Goal: Transaction & Acquisition: Purchase product/service

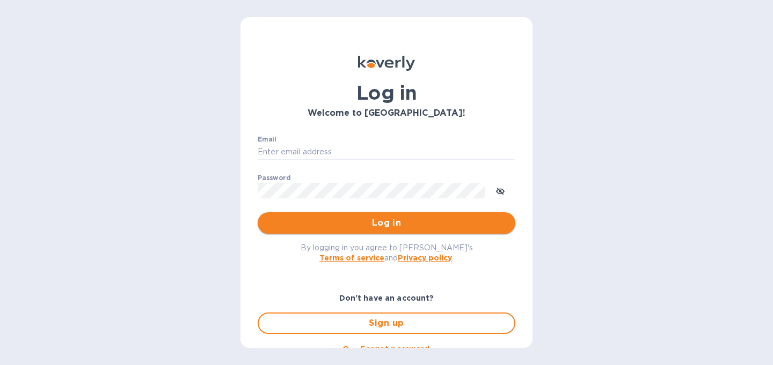
type input "[PERSON_NAME][EMAIL_ADDRESS][DOMAIN_NAME]"
click at [393, 223] on span "Log in" at bounding box center [386, 223] width 240 height 13
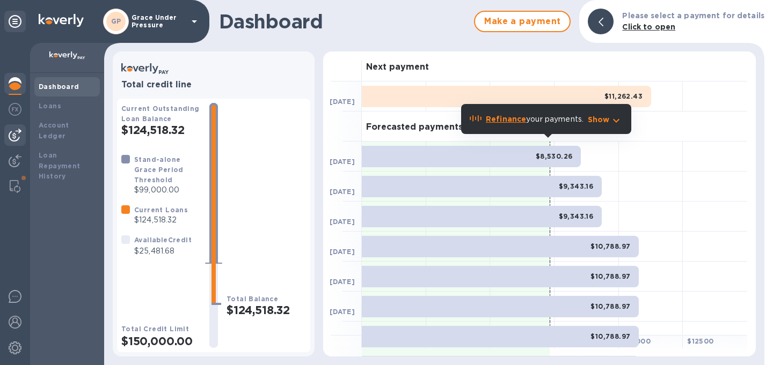
click at [14, 137] on img at bounding box center [15, 135] width 13 height 13
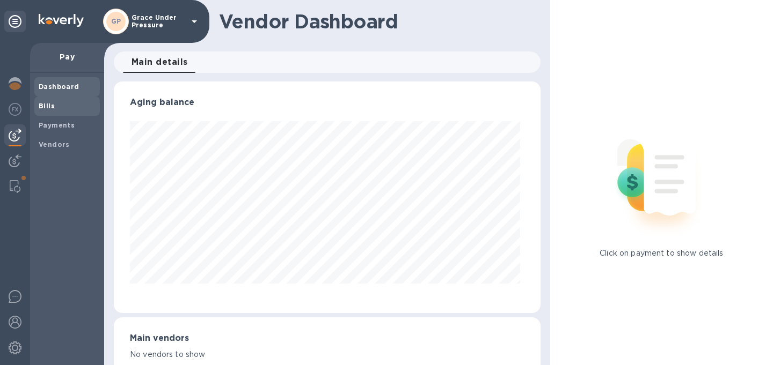
scroll to position [232, 422]
click at [42, 105] on b "Bills" at bounding box center [47, 106] width 16 height 8
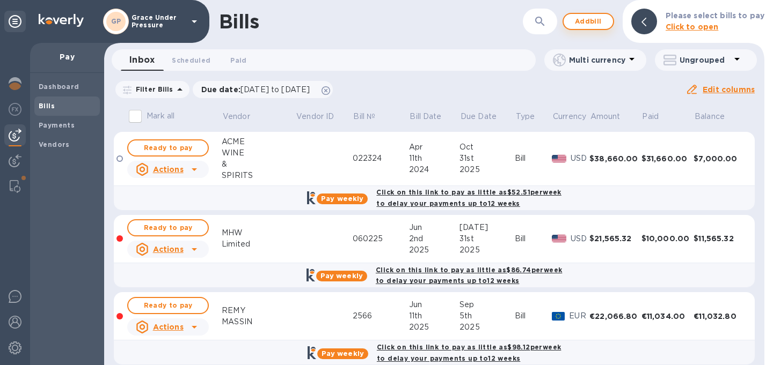
click at [593, 25] on span "Add bill" at bounding box center [588, 21] width 32 height 13
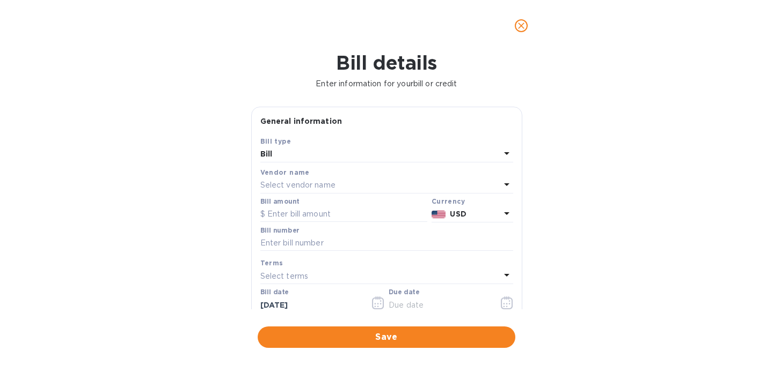
click at [381, 193] on div "Select vendor name" at bounding box center [380, 185] width 240 height 15
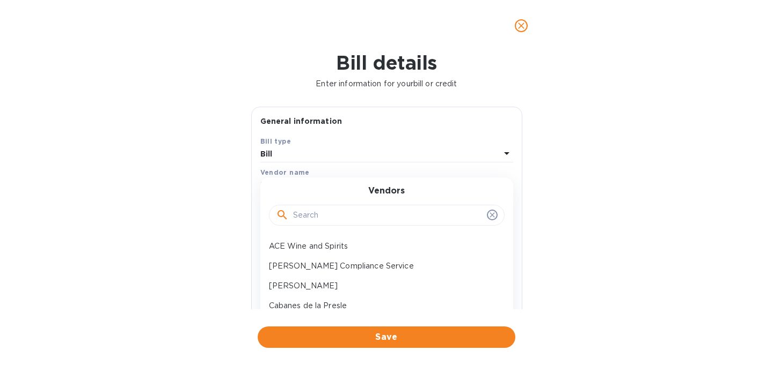
click at [355, 224] on input "text" at bounding box center [387, 216] width 189 height 16
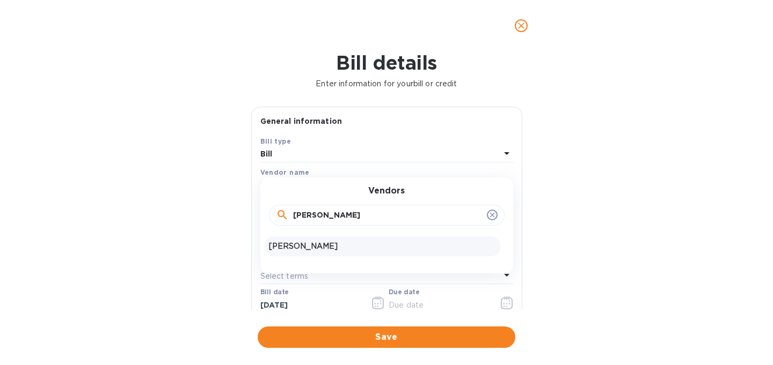
type input "[PERSON_NAME]"
click at [356, 252] on p "[PERSON_NAME]" at bounding box center [382, 246] width 227 height 11
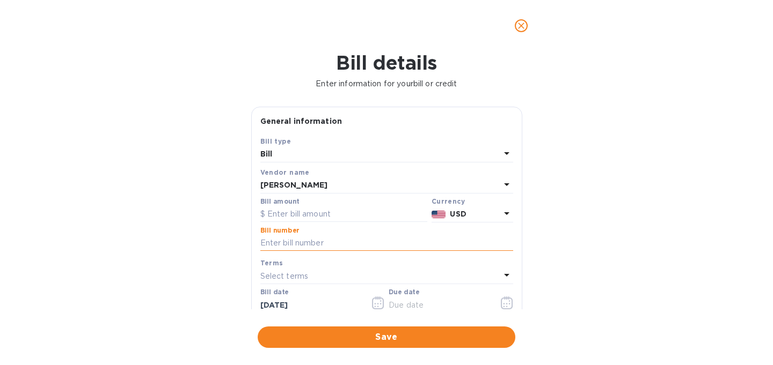
click at [324, 252] on input "text" at bounding box center [386, 244] width 253 height 16
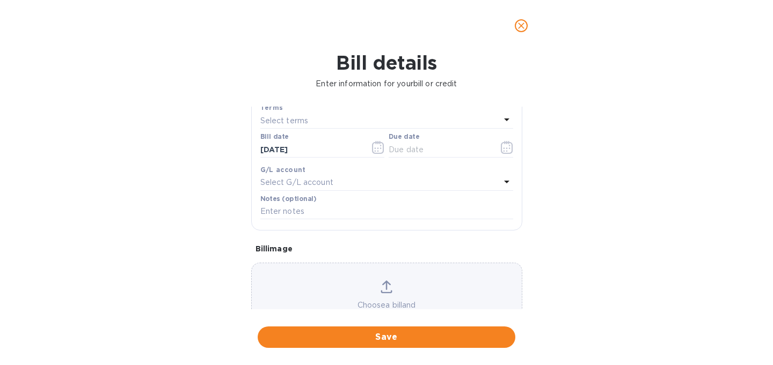
scroll to position [232, 0]
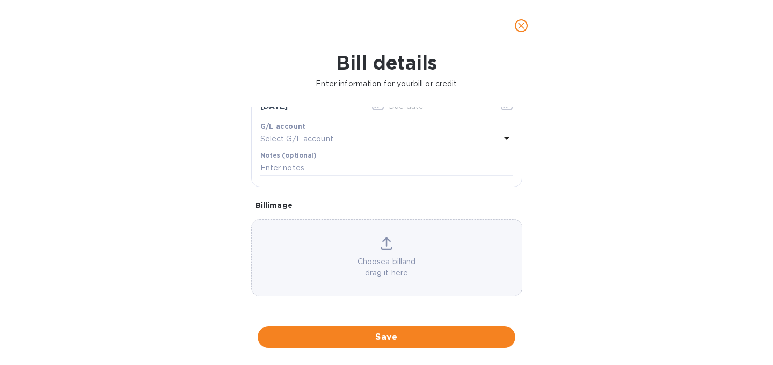
type input "090625"
click at [335, 248] on div "Choose a bill and drag it here" at bounding box center [387, 258] width 270 height 42
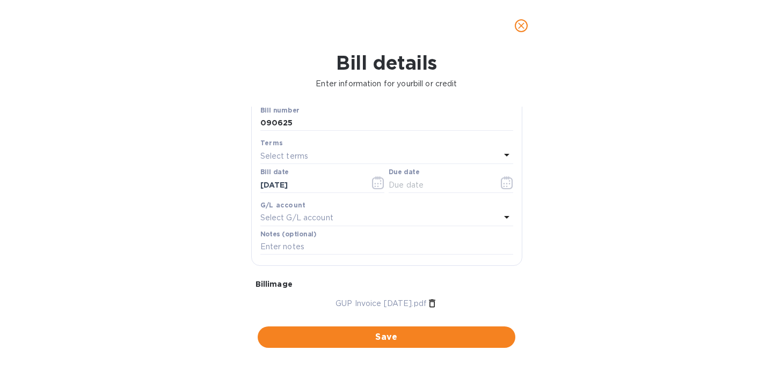
scroll to position [119, 0]
click at [507, 191] on icon "button" at bounding box center [507, 184] width 12 height 13
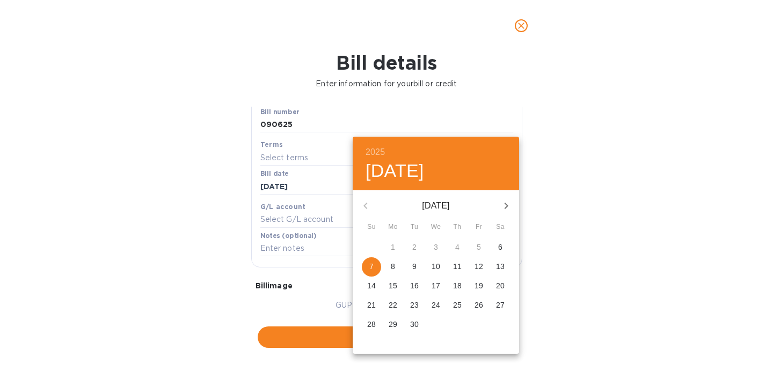
click at [479, 308] on p "26" at bounding box center [478, 305] width 9 height 11
type input "[DATE]"
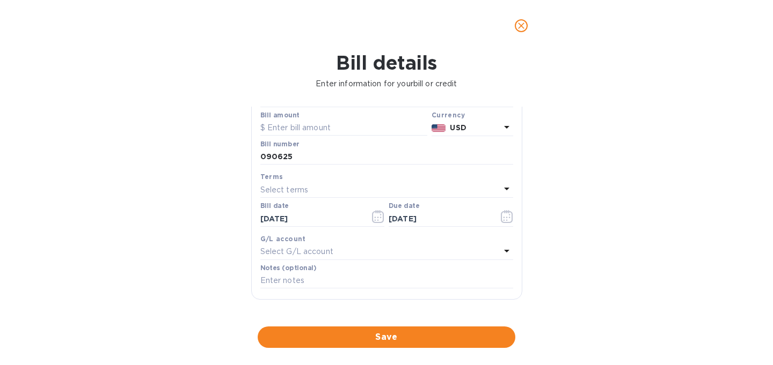
scroll to position [57, 0]
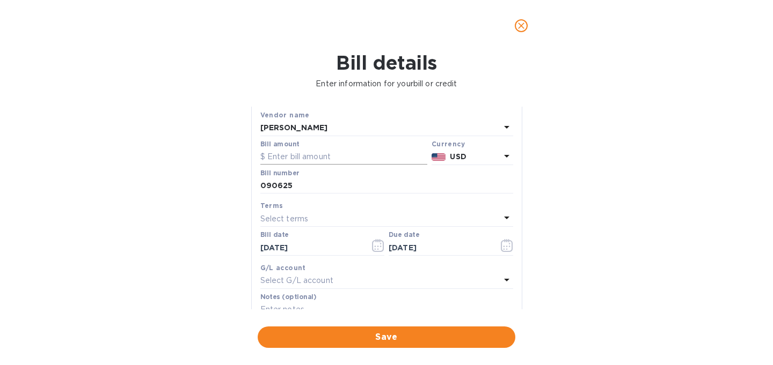
click at [309, 165] on input "text" at bounding box center [343, 157] width 167 height 16
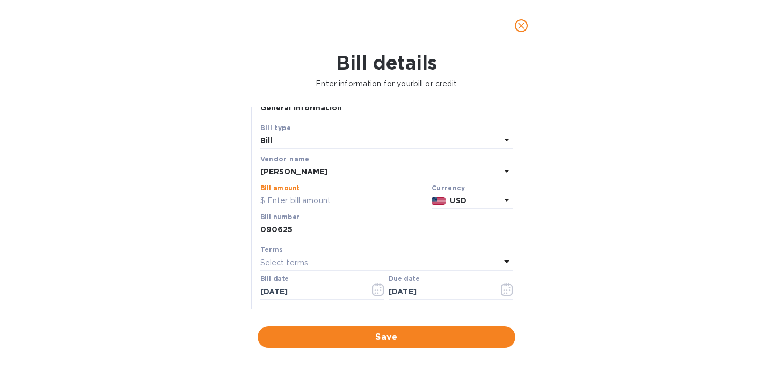
scroll to position [0, 0]
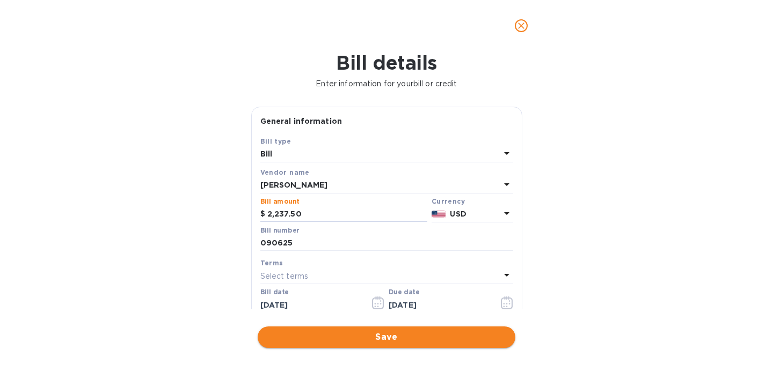
type input "2,237.50"
click at [357, 337] on span "Save" at bounding box center [386, 337] width 240 height 13
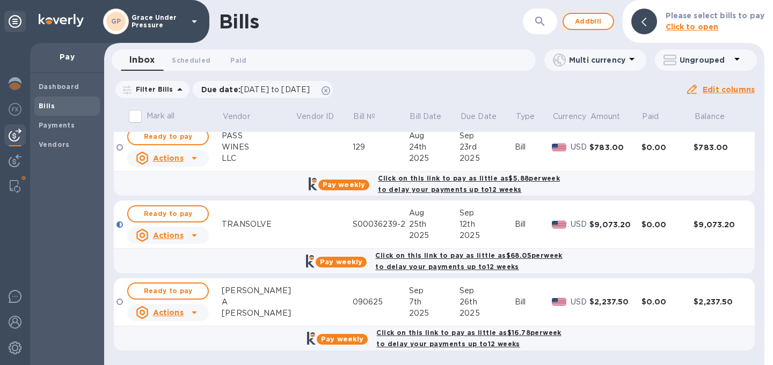
scroll to position [764, 0]
click at [180, 285] on span "Ready to pay" at bounding box center [168, 291] width 62 height 13
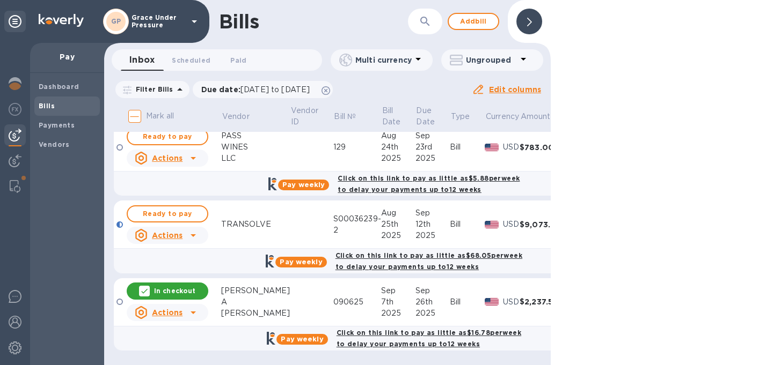
scroll to position [770, 0]
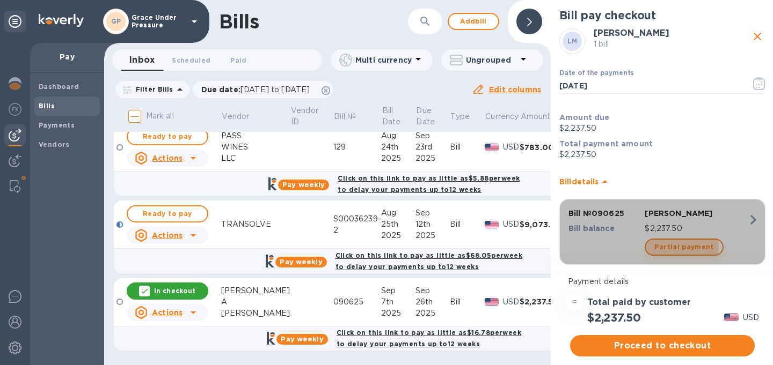
click at [668, 246] on span "Partial payment" at bounding box center [683, 247] width 59 height 13
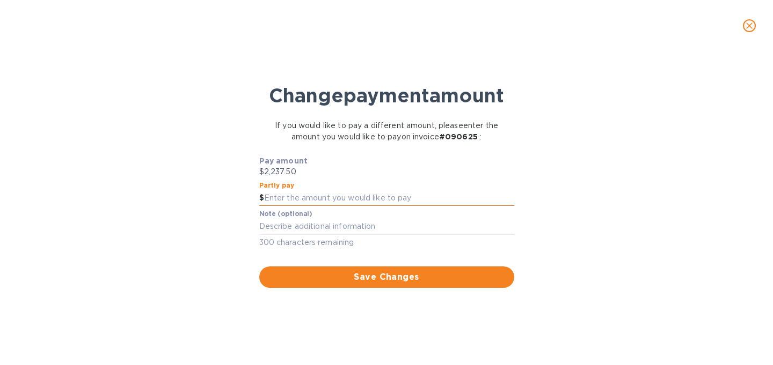
click at [420, 207] on input "text" at bounding box center [389, 199] width 250 height 16
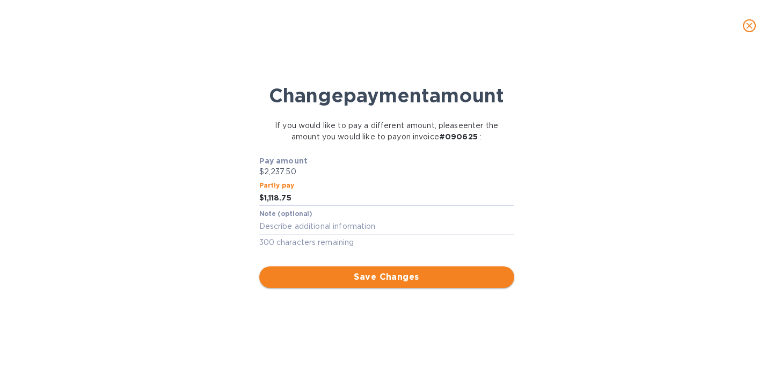
type input "1,118.75"
click at [427, 284] on span "Save Changes" at bounding box center [387, 277] width 238 height 13
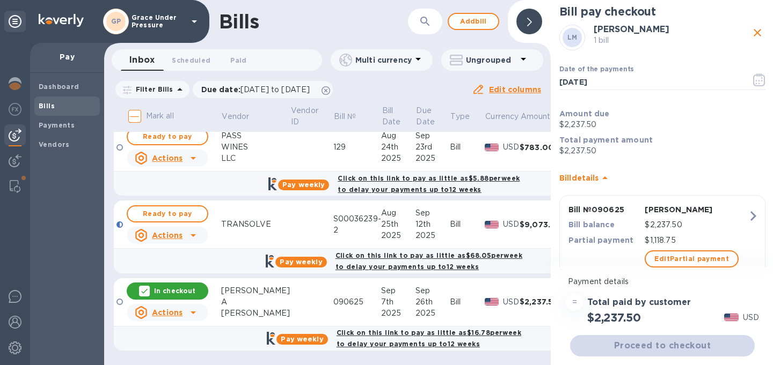
scroll to position [0, 0]
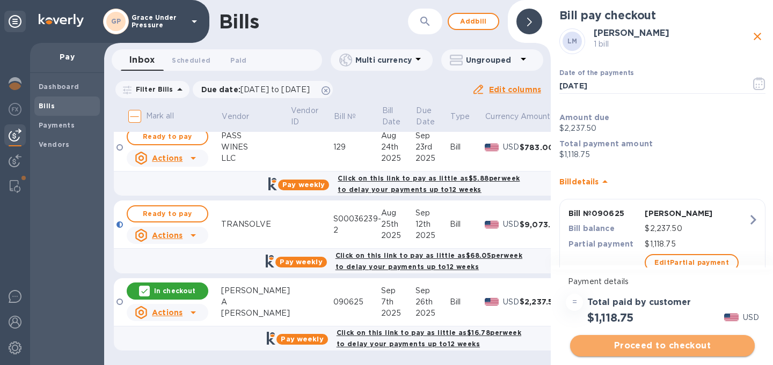
click at [641, 352] on span "Proceed to checkout" at bounding box center [662, 346] width 167 height 13
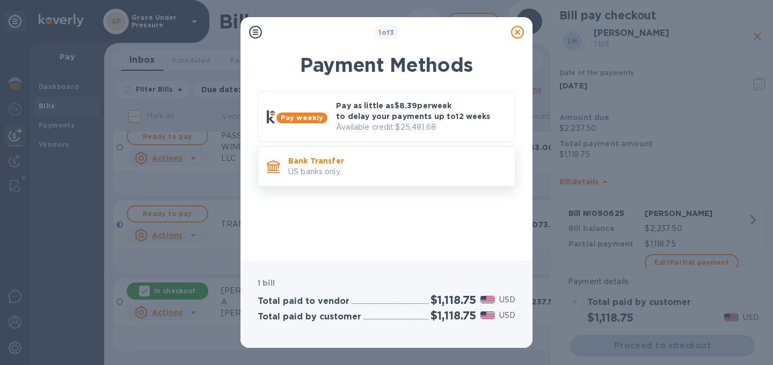
click at [378, 169] on p "US banks only." at bounding box center [397, 171] width 218 height 11
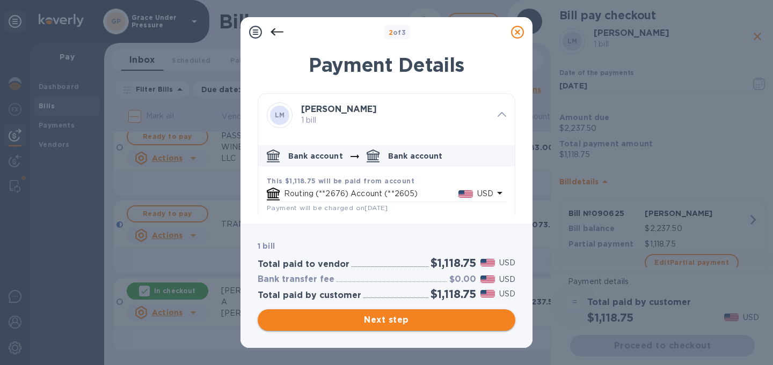
click at [390, 326] on span "Next step" at bounding box center [386, 320] width 240 height 13
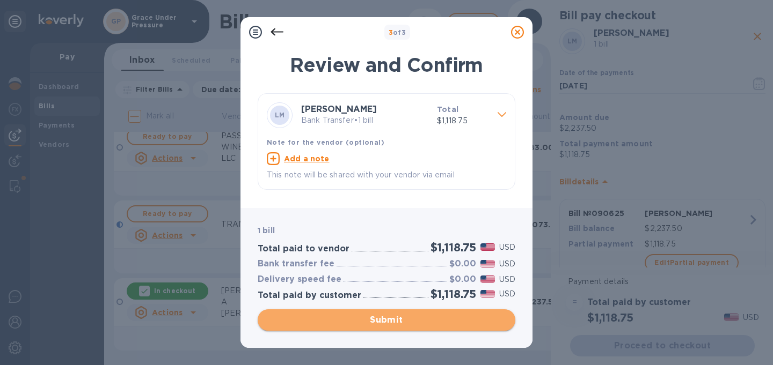
click at [397, 313] on button "Submit" at bounding box center [387, 320] width 258 height 21
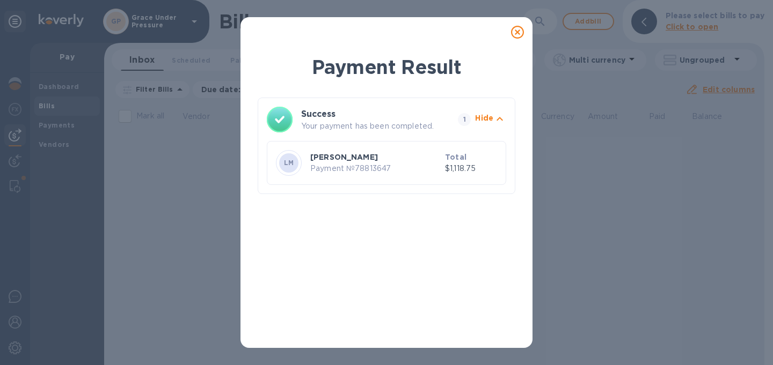
click at [514, 34] on icon at bounding box center [517, 32] width 13 height 13
